Goal: Task Accomplishment & Management: Manage account settings

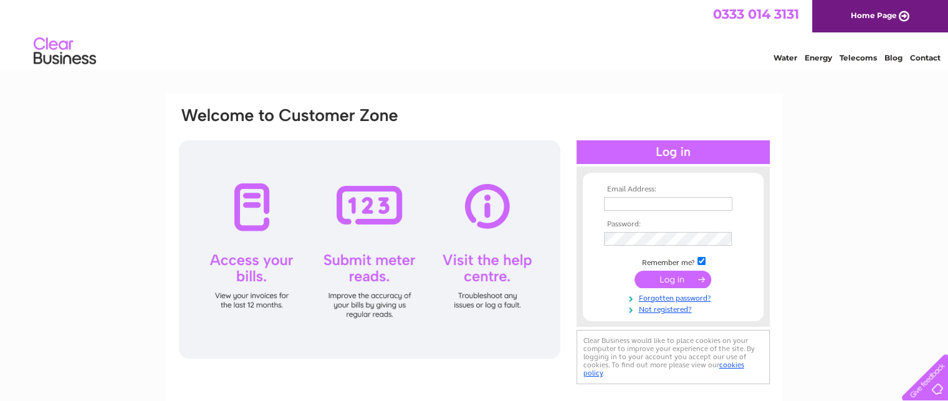
drag, startPoint x: 618, startPoint y: 206, endPoint x: 633, endPoint y: 216, distance: 18.0
click at [618, 207] on input "text" at bounding box center [668, 204] width 128 height 14
type input "anna@theroostldn.com"
click at [678, 277] on input "submit" at bounding box center [672, 278] width 77 height 17
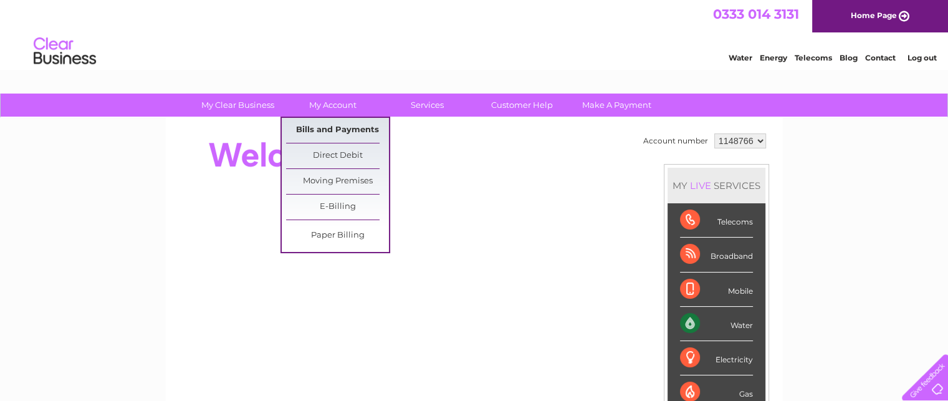
click at [334, 130] on link "Bills and Payments" at bounding box center [337, 130] width 103 height 25
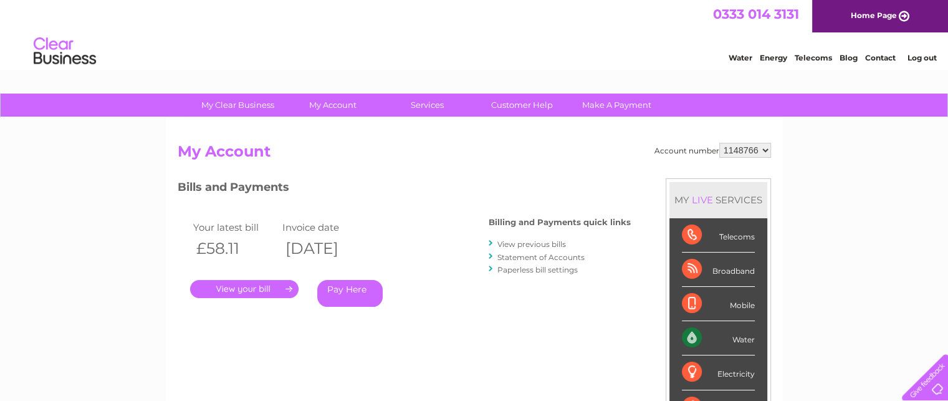
click at [264, 295] on link "." at bounding box center [244, 289] width 108 height 18
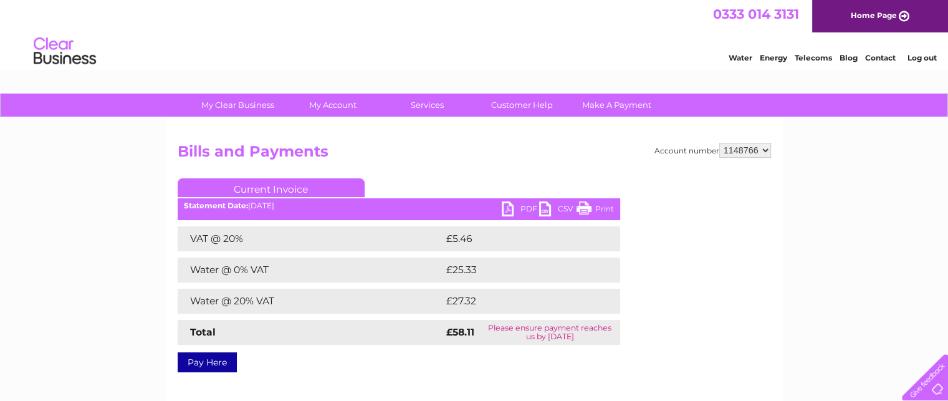
click at [516, 208] on link "PDF" at bounding box center [520, 210] width 37 height 18
